Goal: Information Seeking & Learning: Learn about a topic

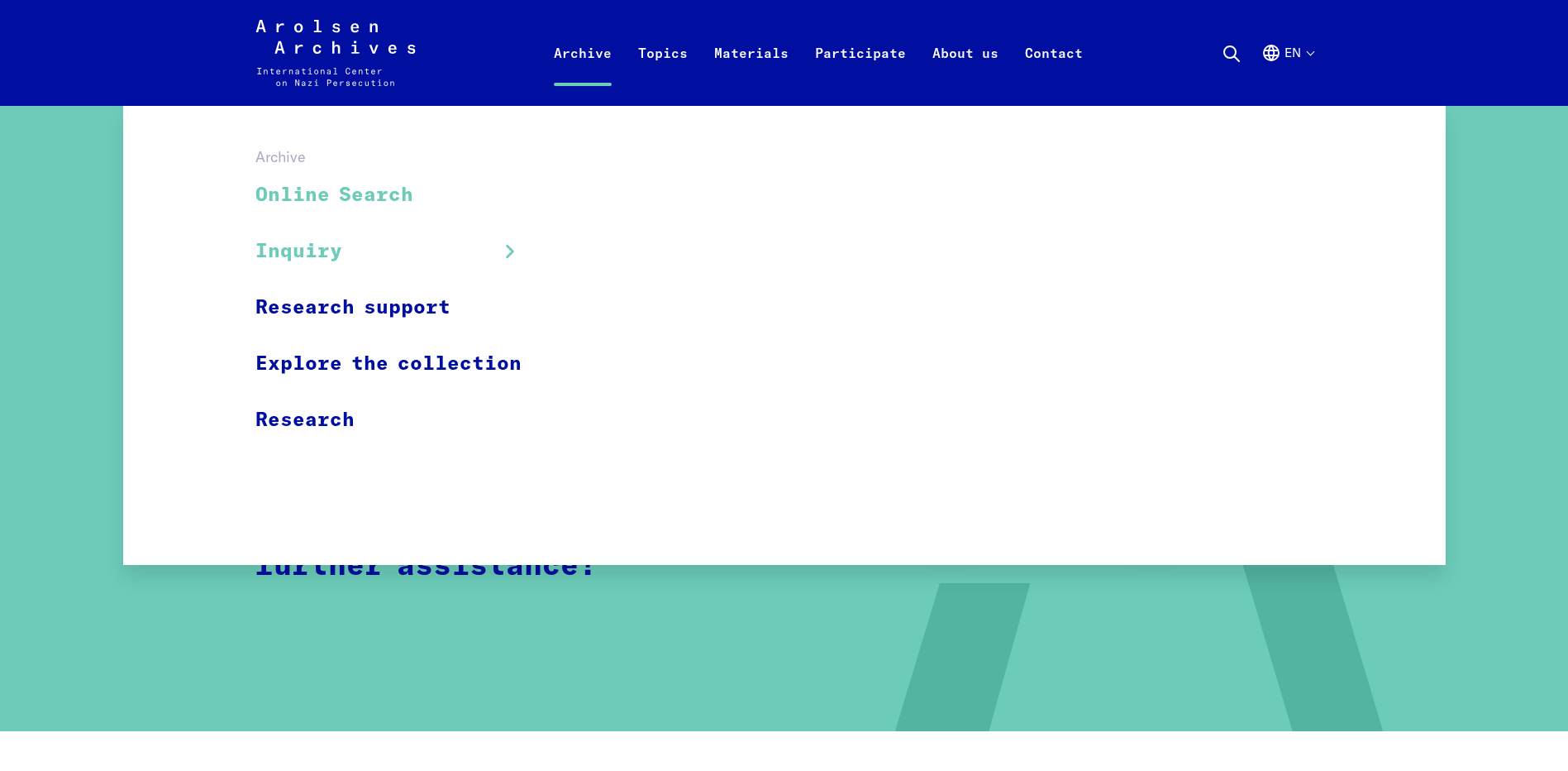
click at [319, 186] on link "Online Search" at bounding box center [399, 195] width 287 height 55
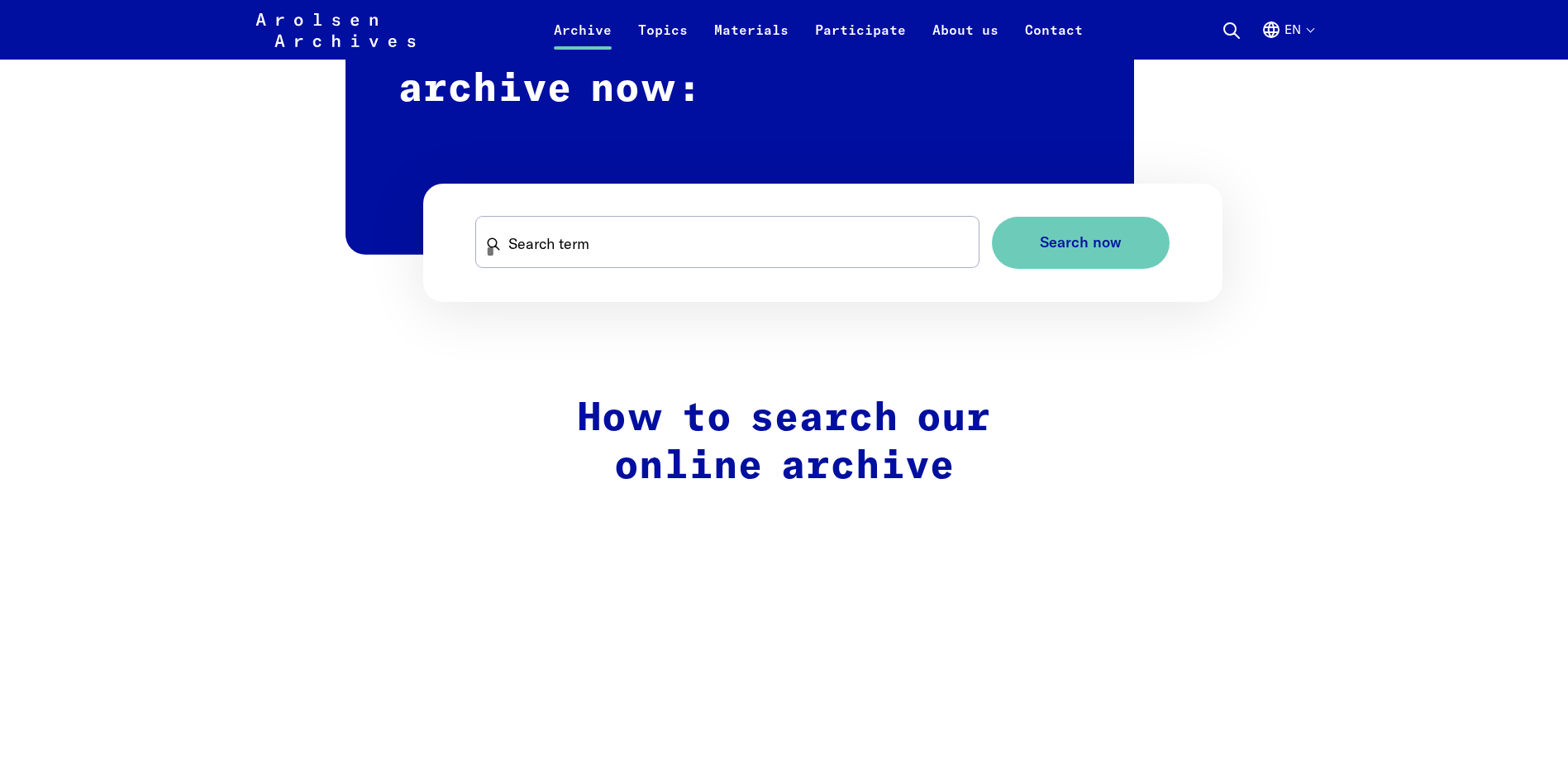
scroll to position [1076, 0]
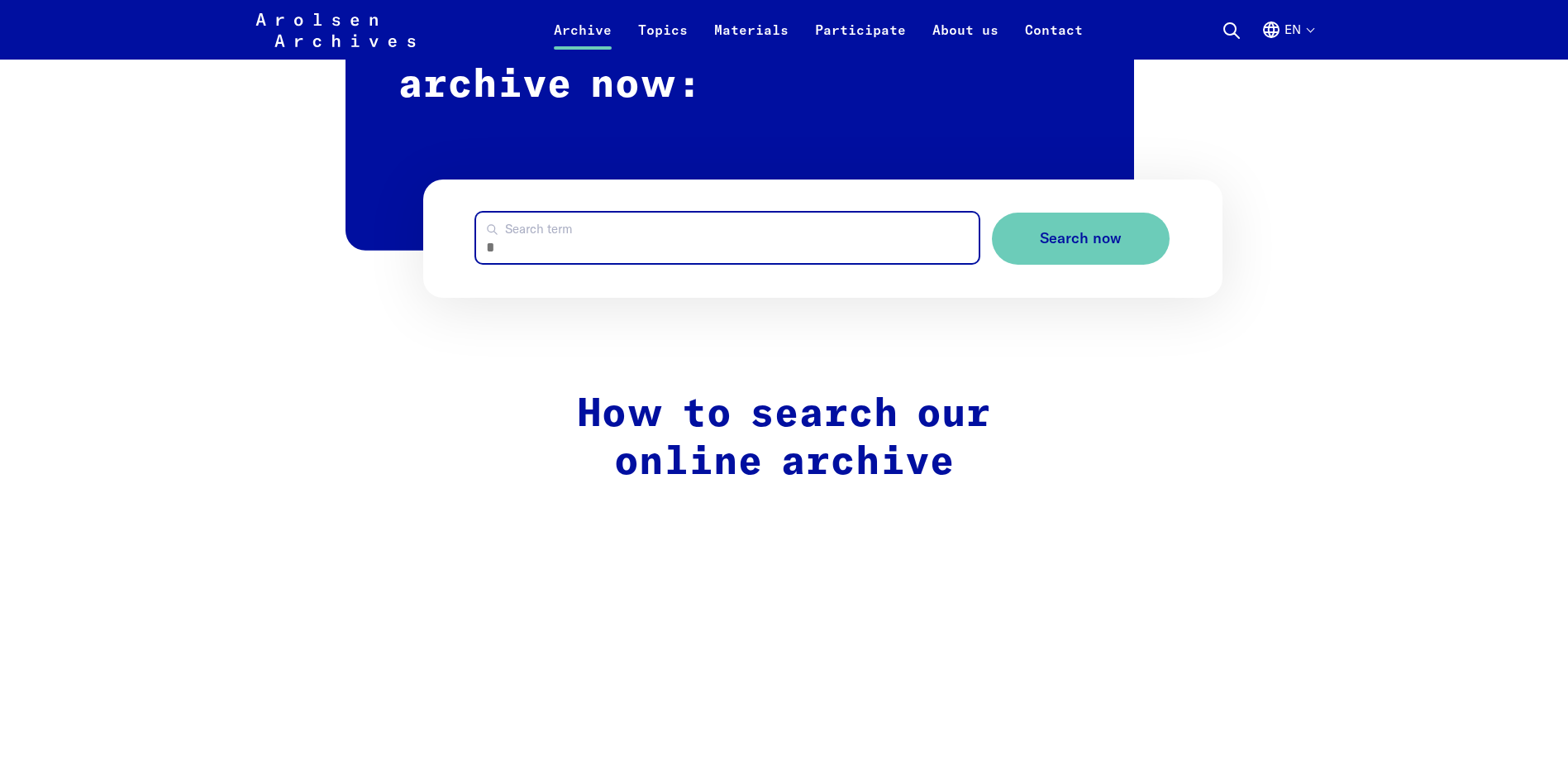
click at [575, 242] on input "Search term" at bounding box center [728, 238] width 503 height 51
click at [746, 241] on input "Search term" at bounding box center [728, 238] width 503 height 51
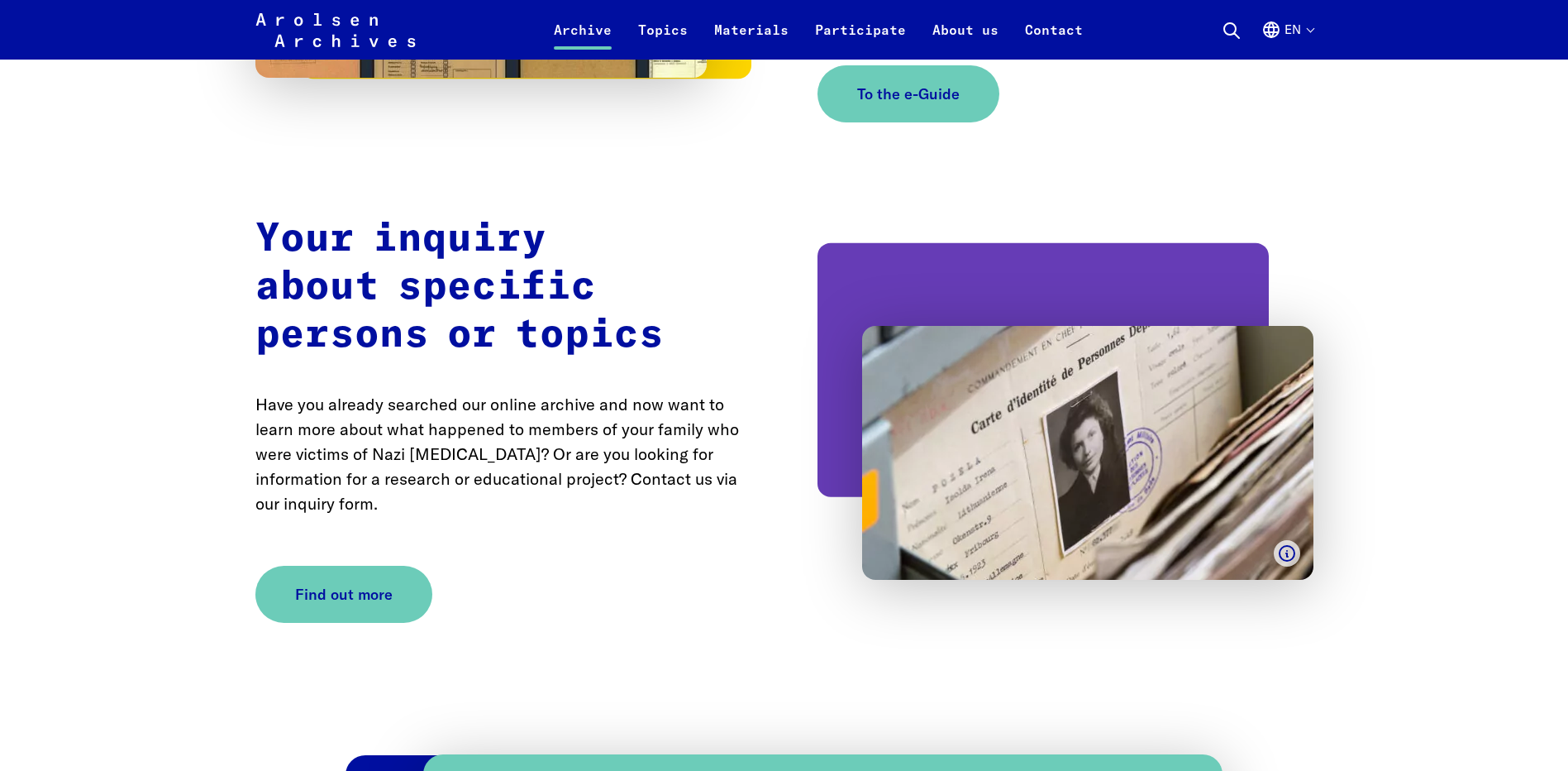
scroll to position [2978, 0]
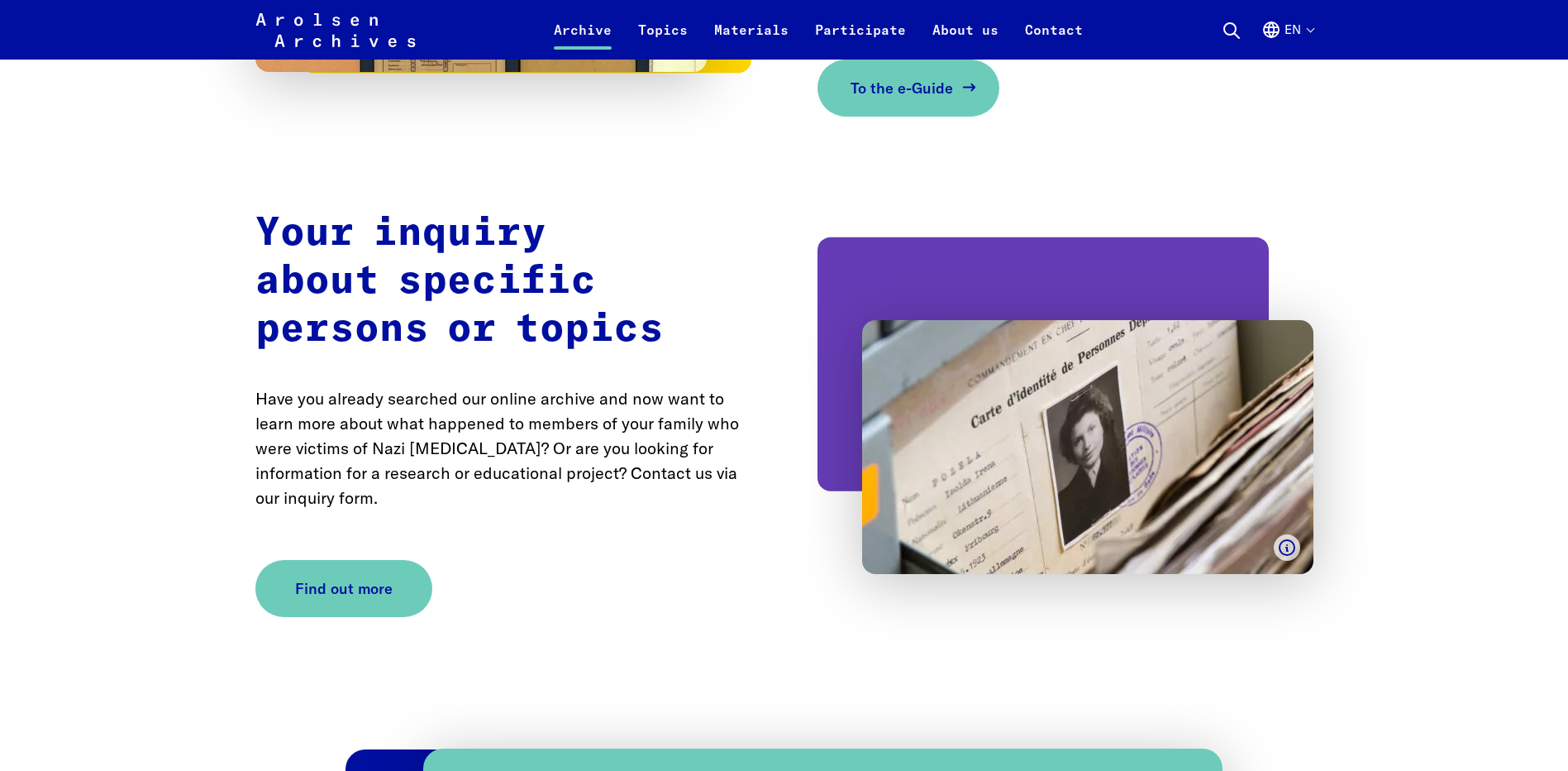
click at [920, 99] on span "To the e-Guide" at bounding box center [901, 88] width 103 height 22
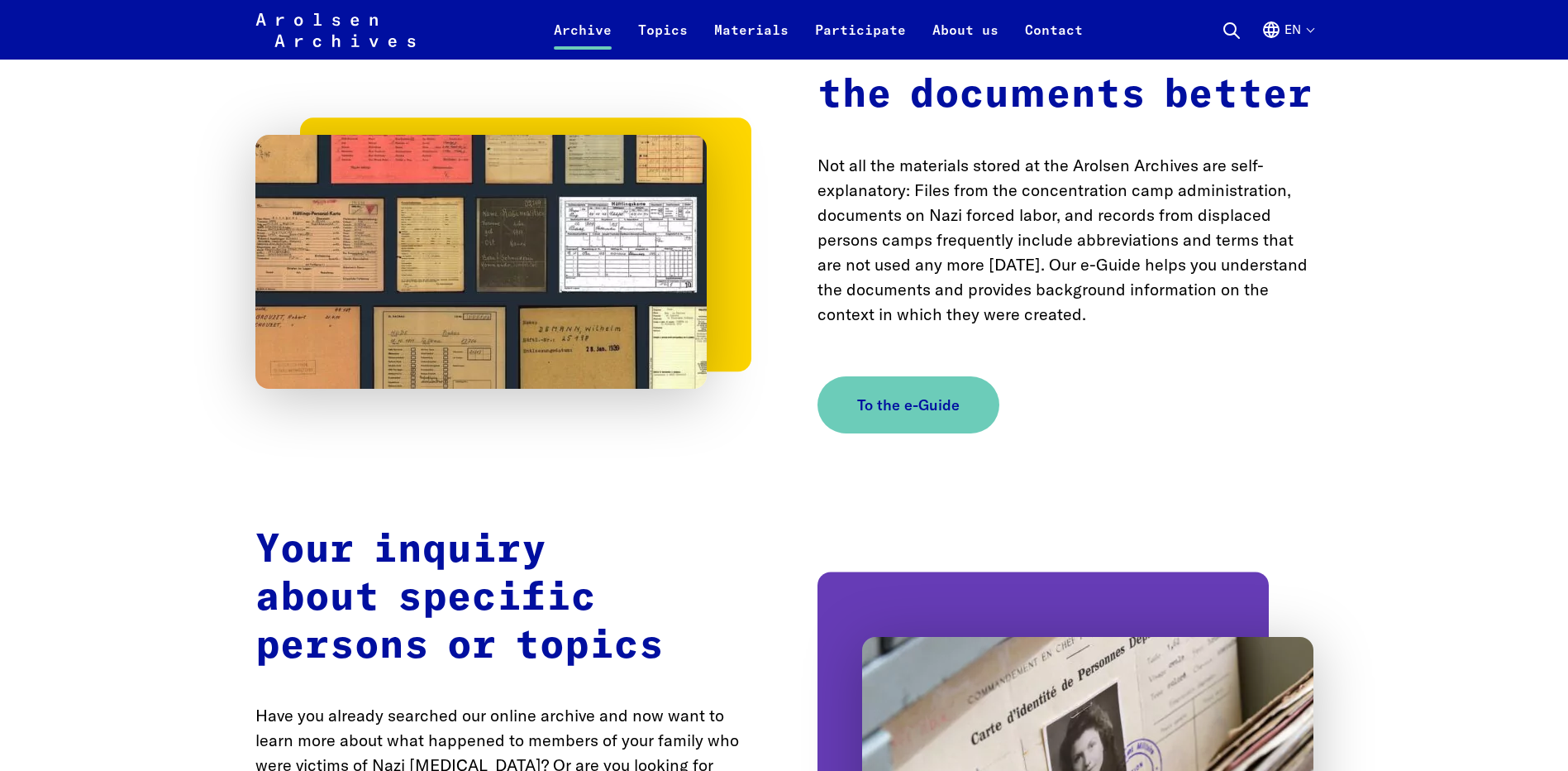
scroll to position [2565, 0]
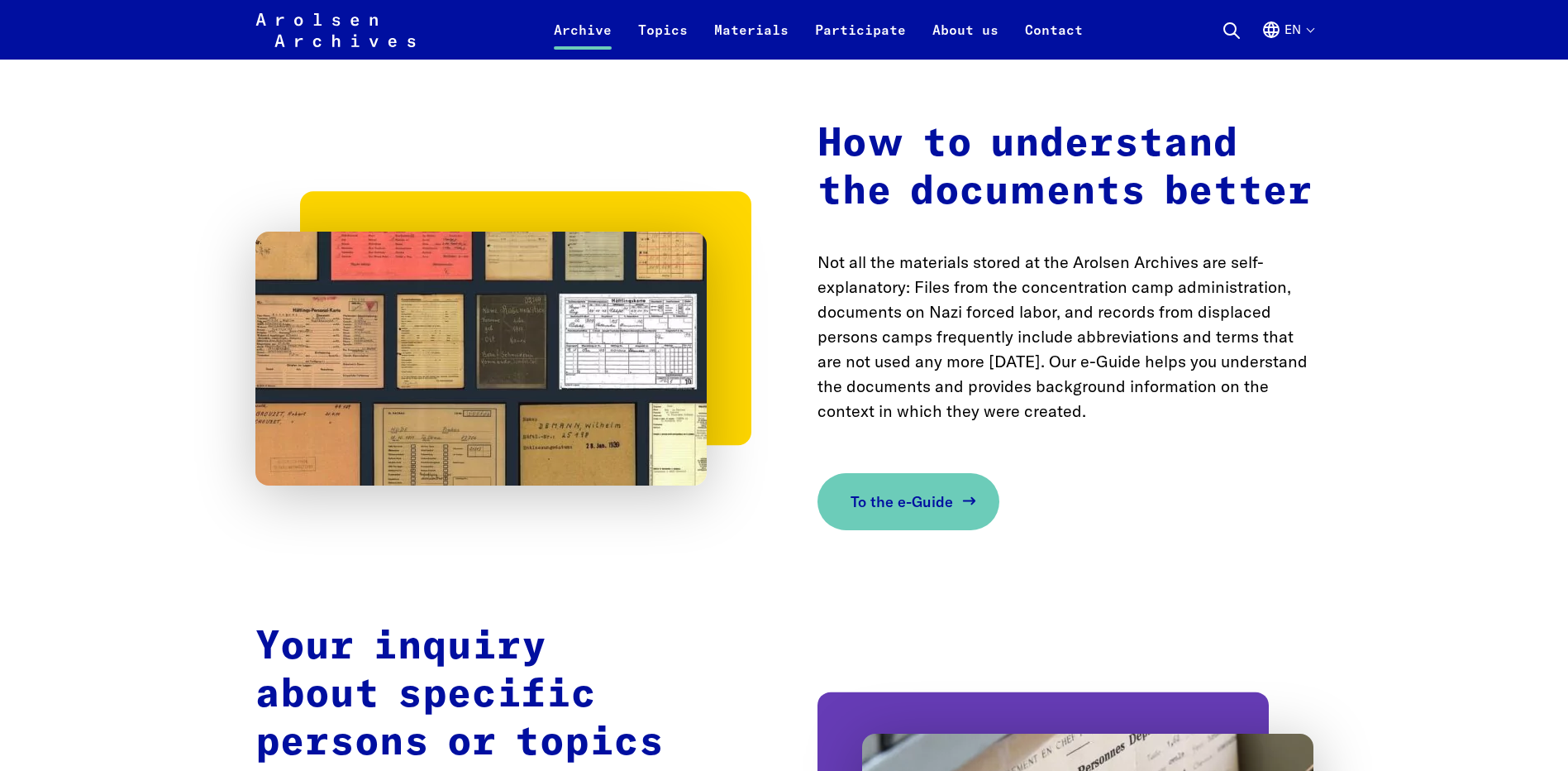
click at [907, 498] on span "To the e-Guide" at bounding box center [901, 501] width 103 height 22
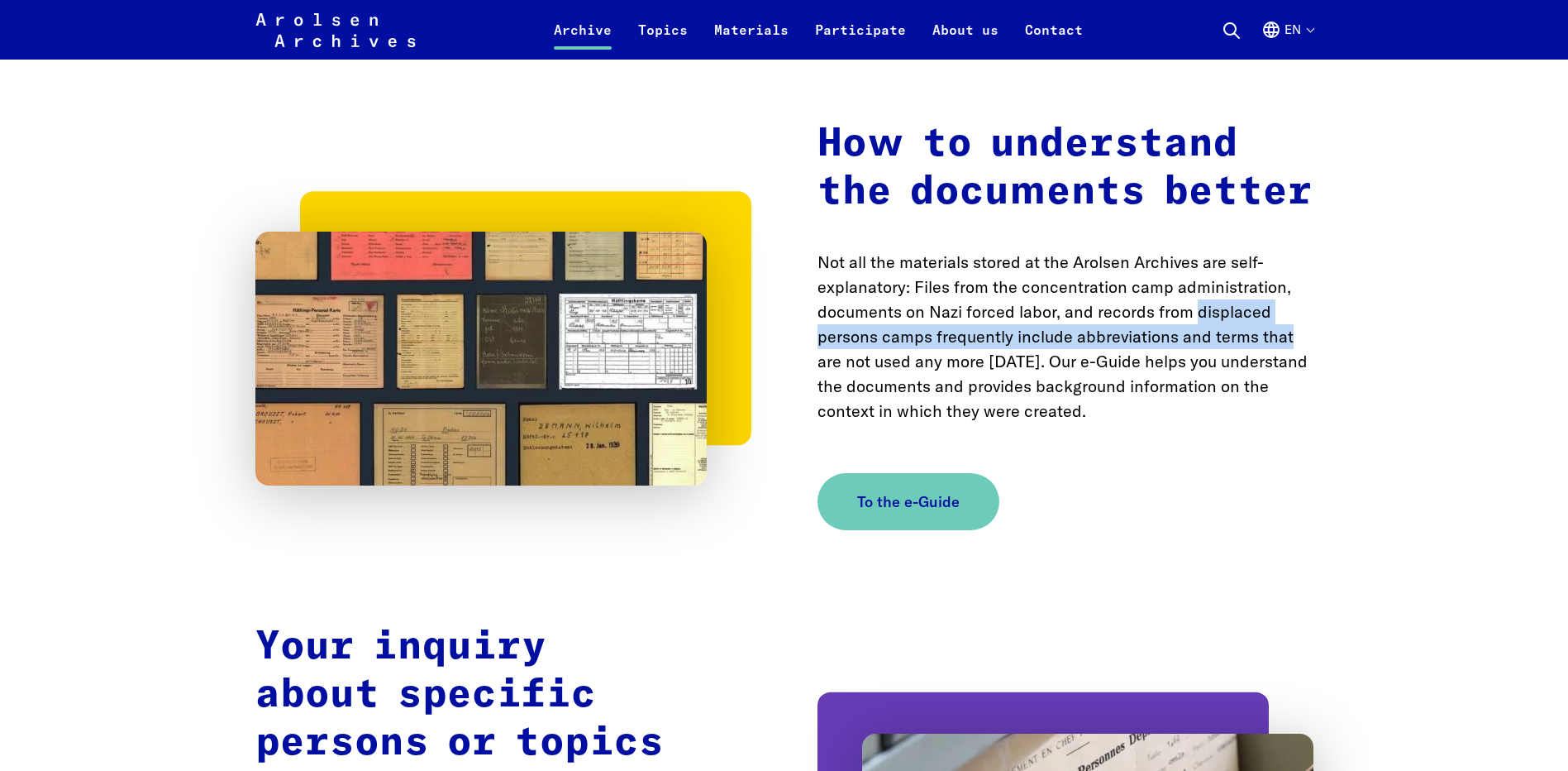
drag, startPoint x: 1197, startPoint y: 316, endPoint x: 1306, endPoint y: 342, distance: 112.1
click at [1306, 342] on p "Not all the materials stored at the Arolsen Archives are self-explanatory: File…" at bounding box center [1065, 337] width 496 height 174
copy p "displaced persons camps frequently include abbreviations and terms that"
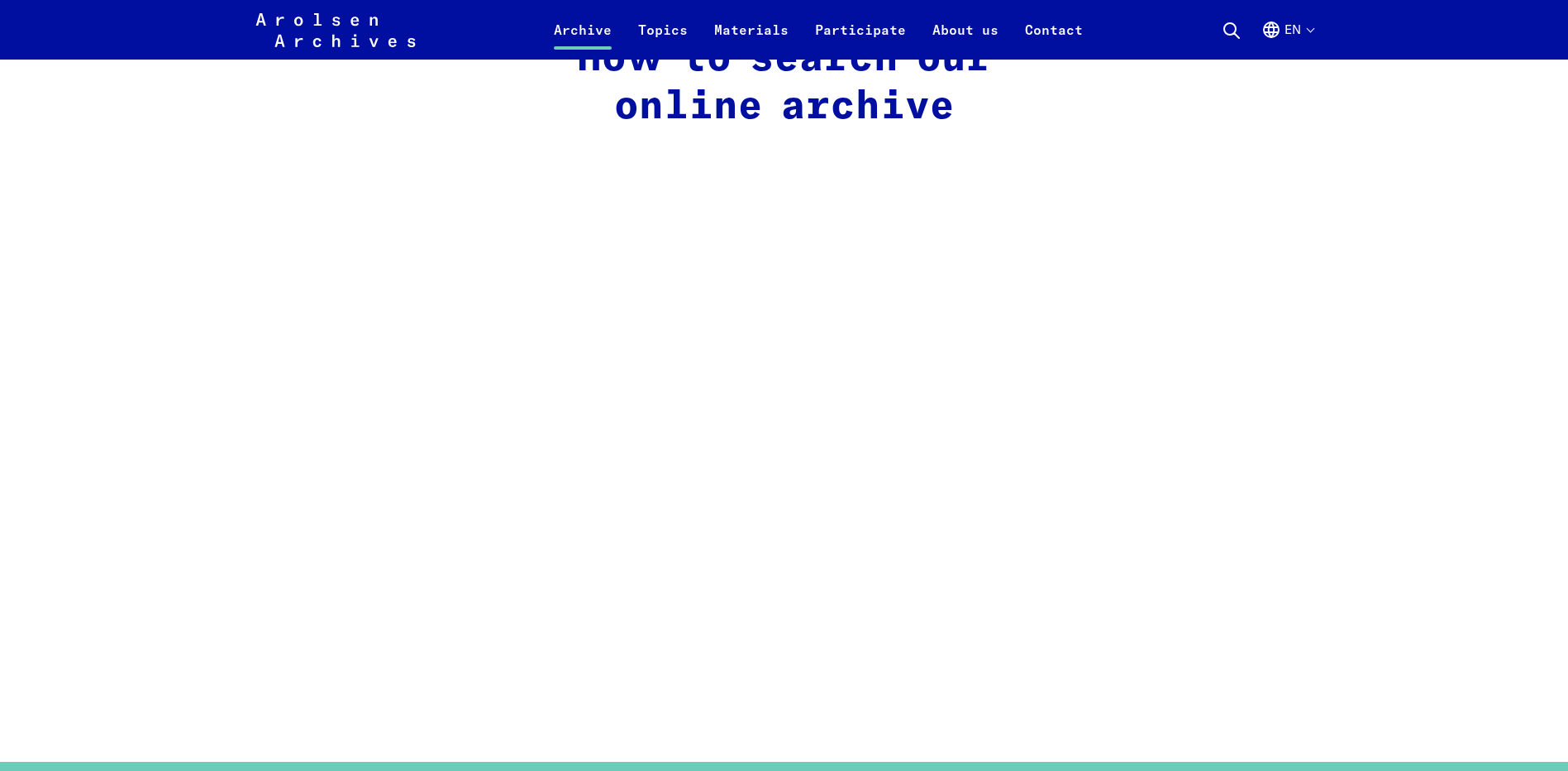
scroll to position [1406, 0]
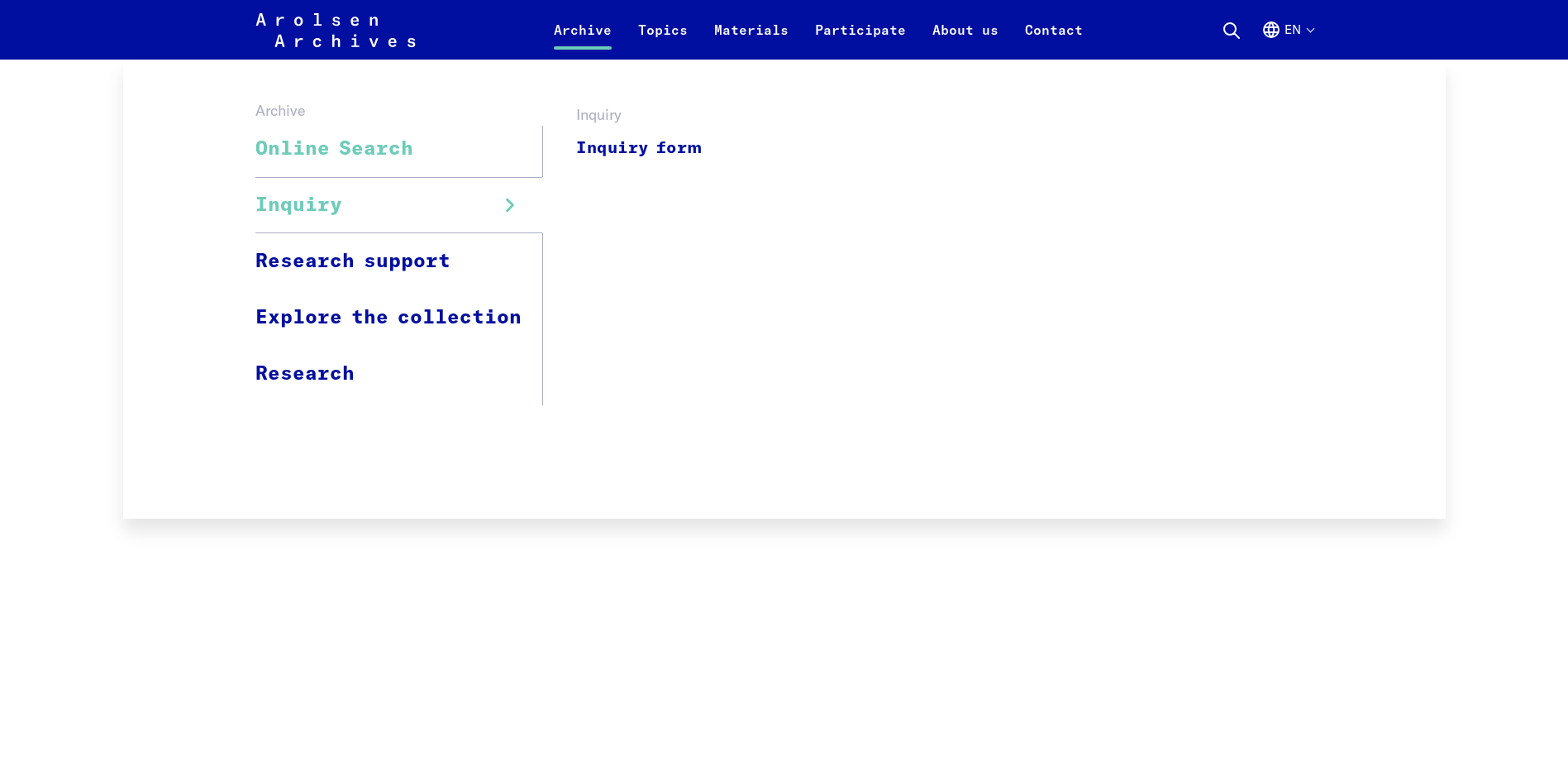
click at [340, 219] on span "Inquiry" at bounding box center [298, 206] width 87 height 30
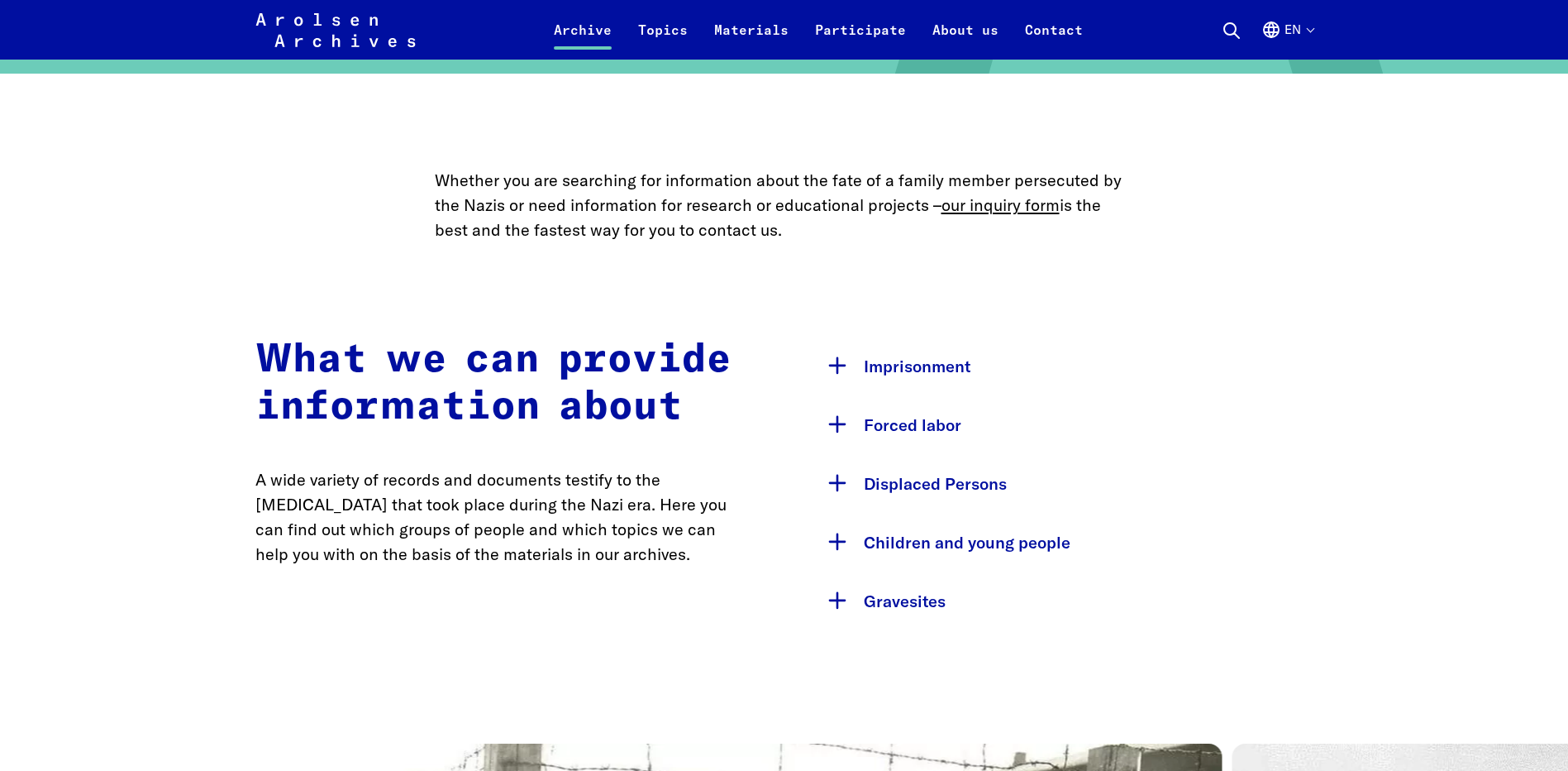
scroll to position [662, 0]
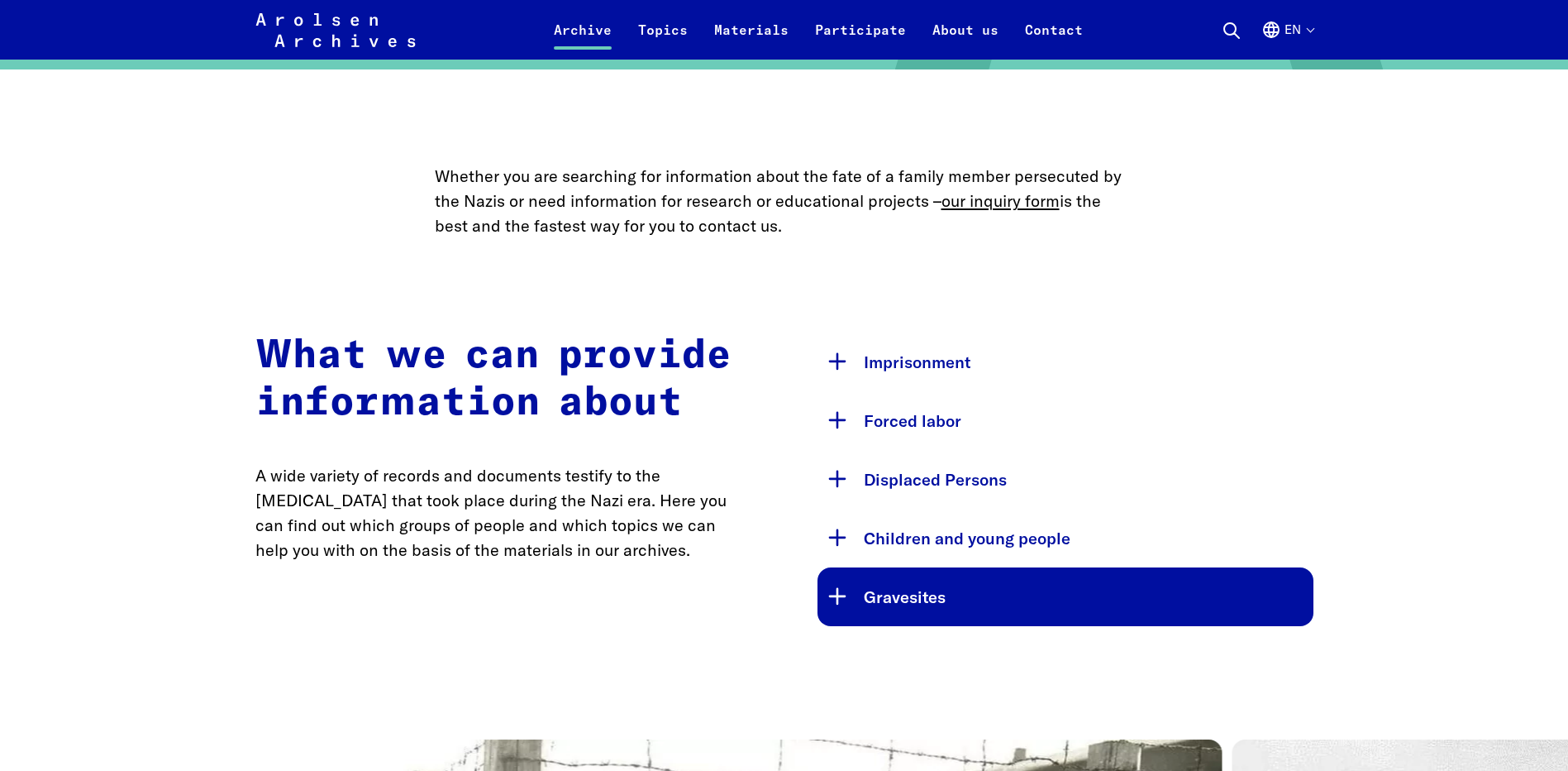
click at [907, 603] on button "Gravesites" at bounding box center [1065, 596] width 496 height 59
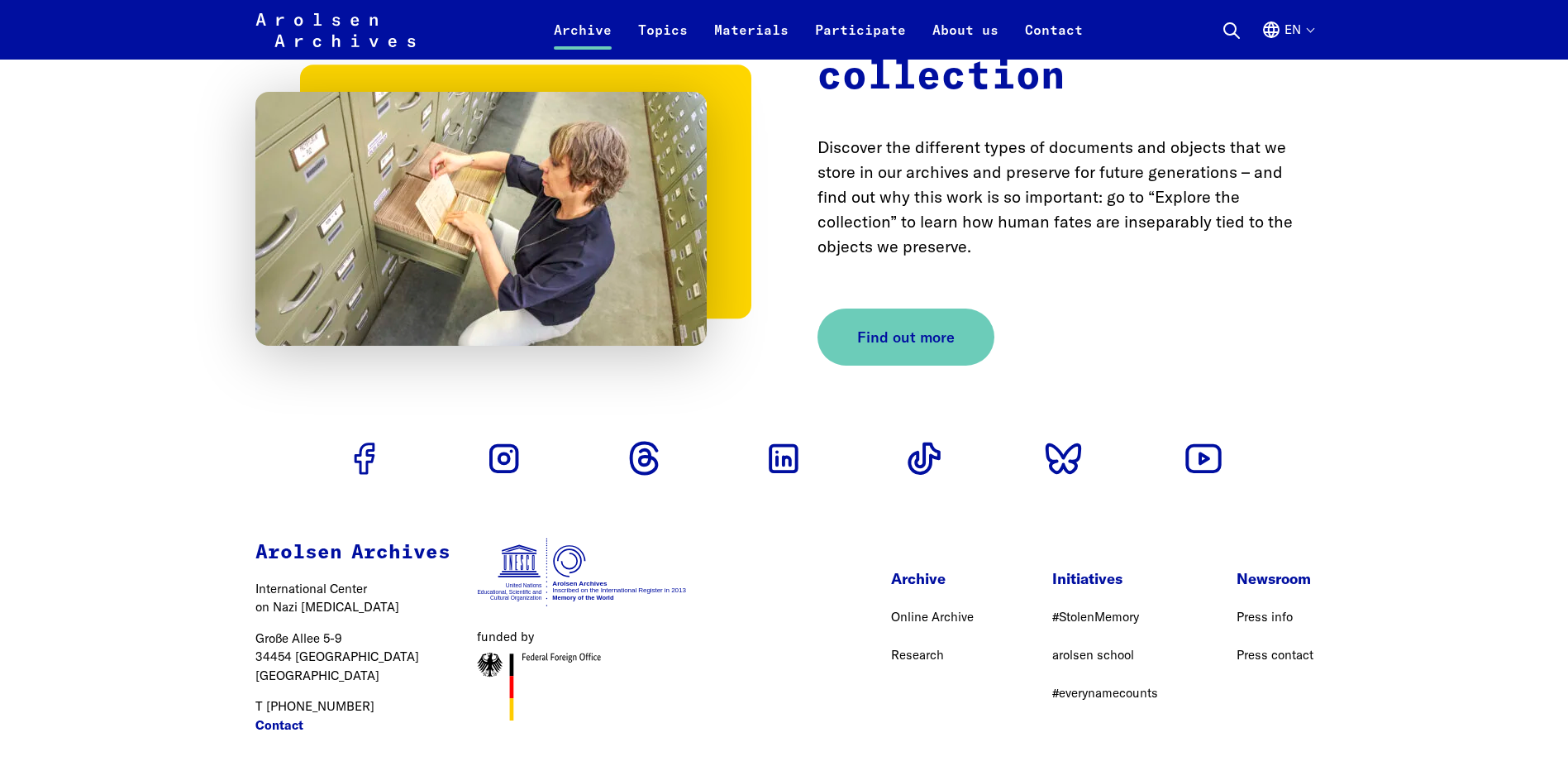
scroll to position [5866, 0]
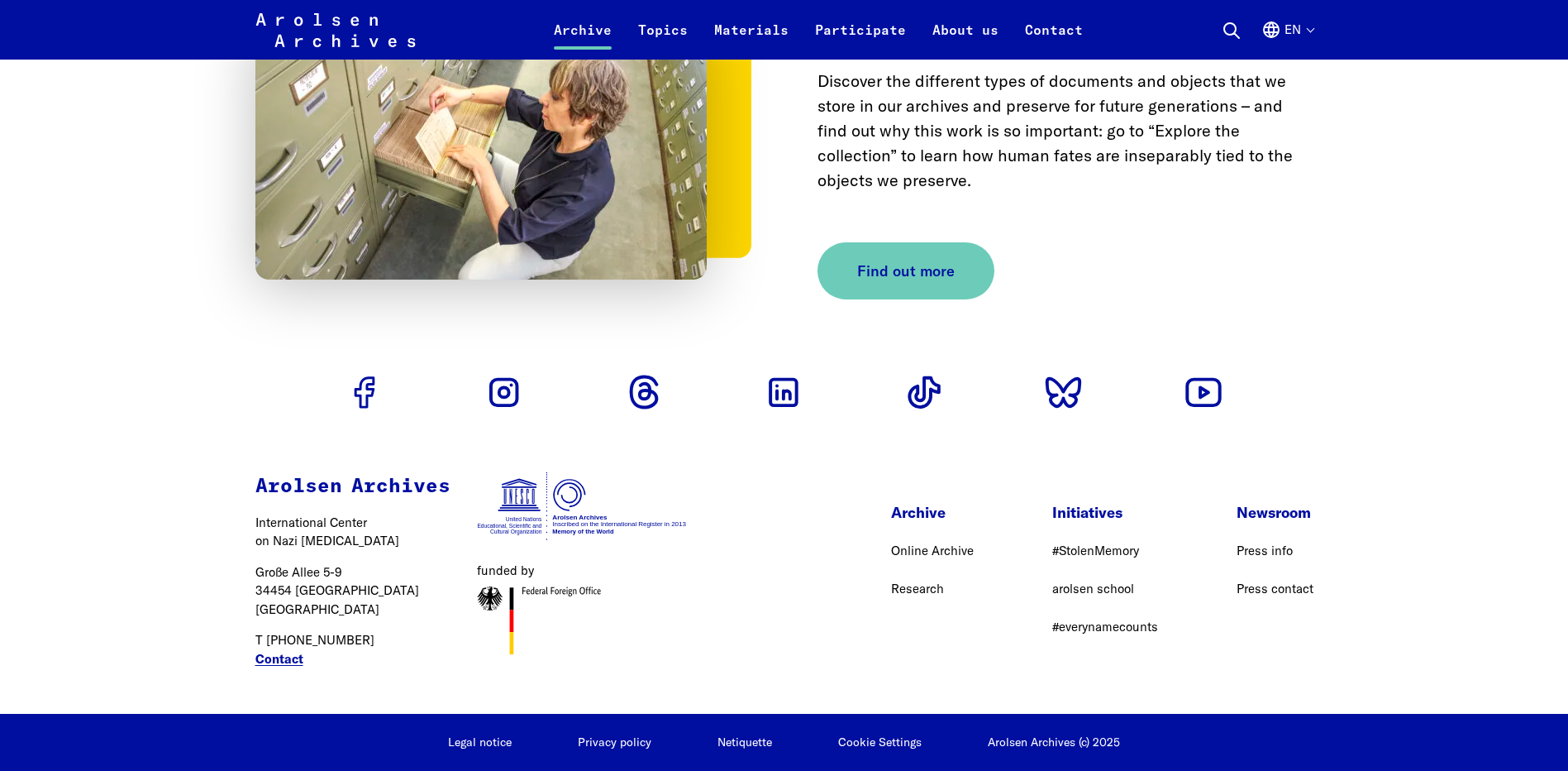
click at [289, 663] on link "Contact" at bounding box center [279, 659] width 48 height 19
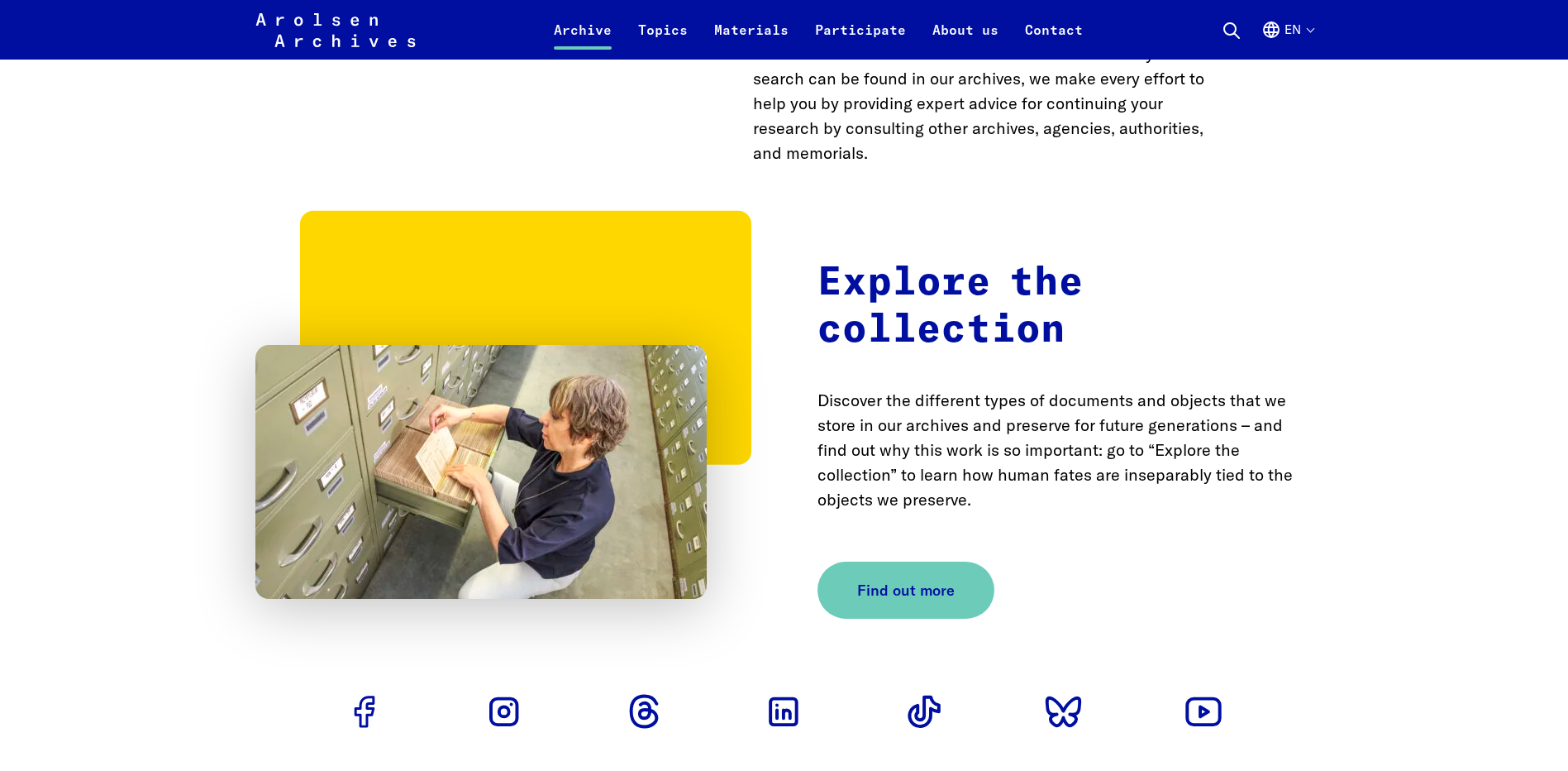
scroll to position [5547, 0]
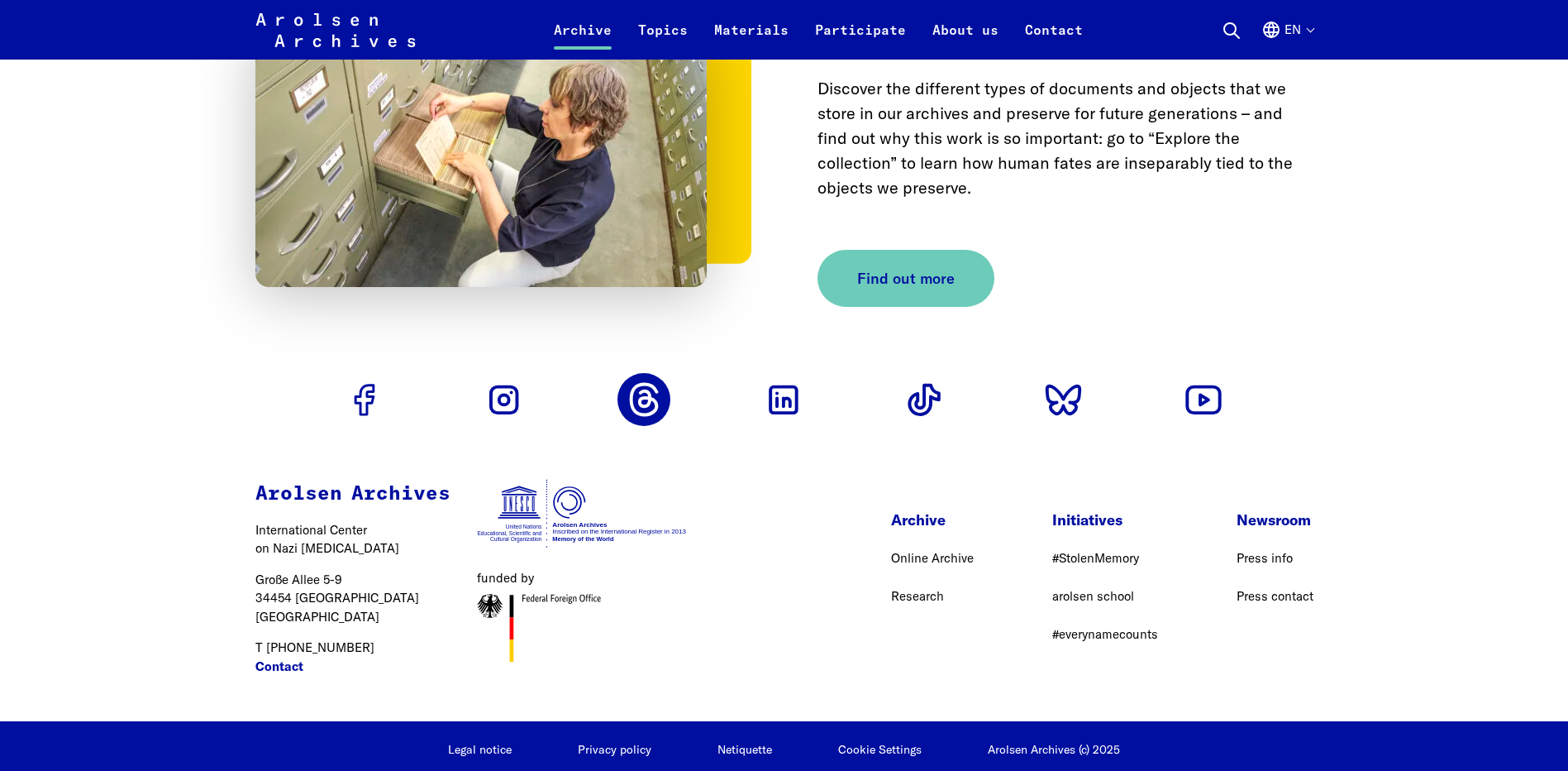
click at [652, 410] on use "Go to Threads profile" at bounding box center [645, 398] width 26 height 31
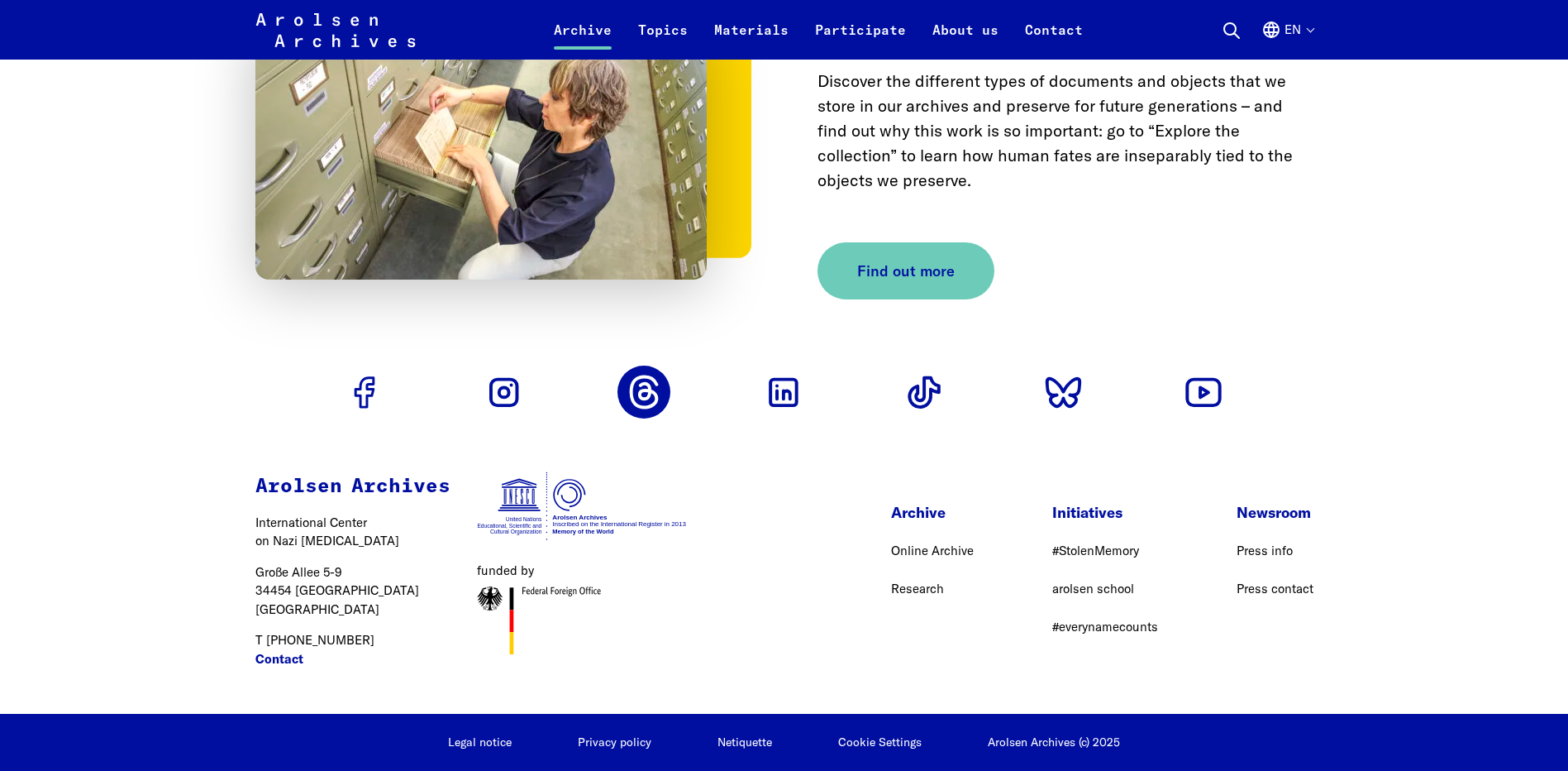
scroll to position [5566, 0]
click at [637, 402] on use "Go to Threads profile" at bounding box center [645, 391] width 26 height 31
